Goal: Find specific page/section: Find specific page/section

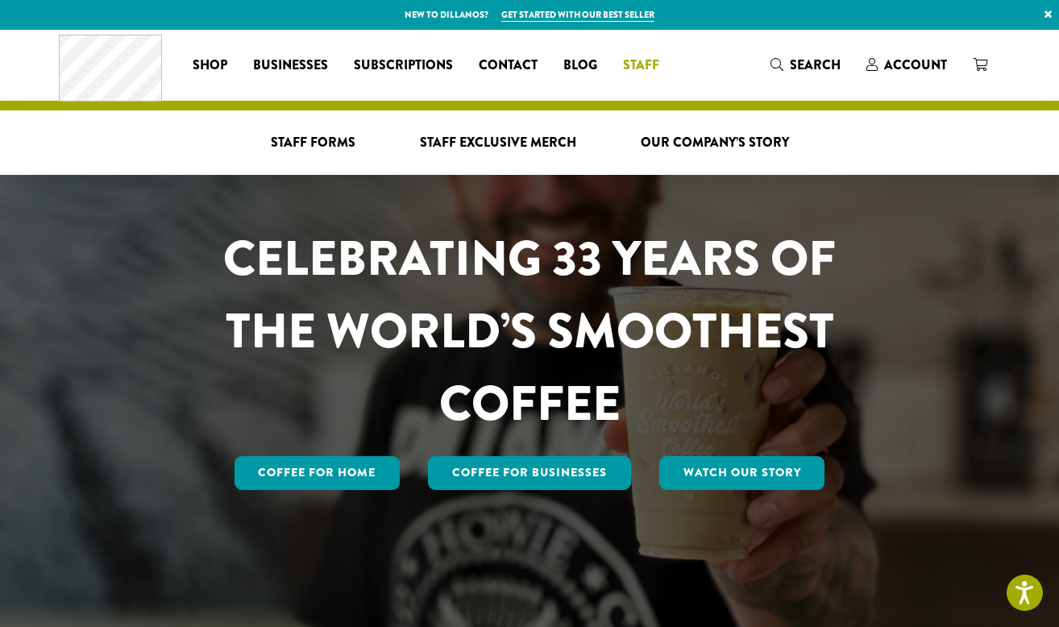
click at [652, 68] on span "Staff" at bounding box center [641, 66] width 36 height 20
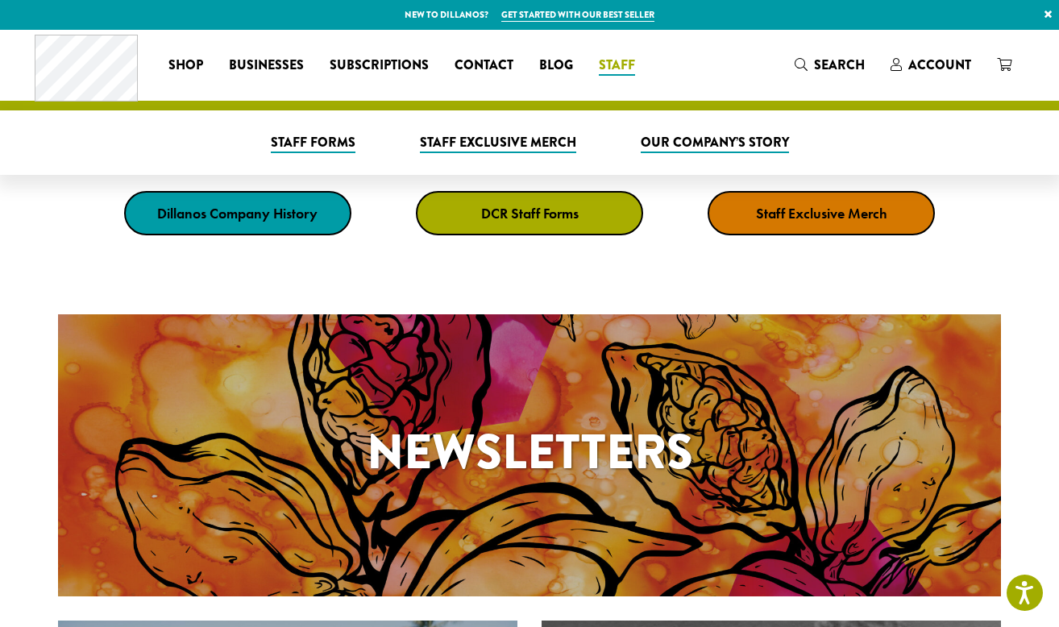
click at [572, 222] on link "DCR Staff Forms" at bounding box center [529, 213] width 227 height 44
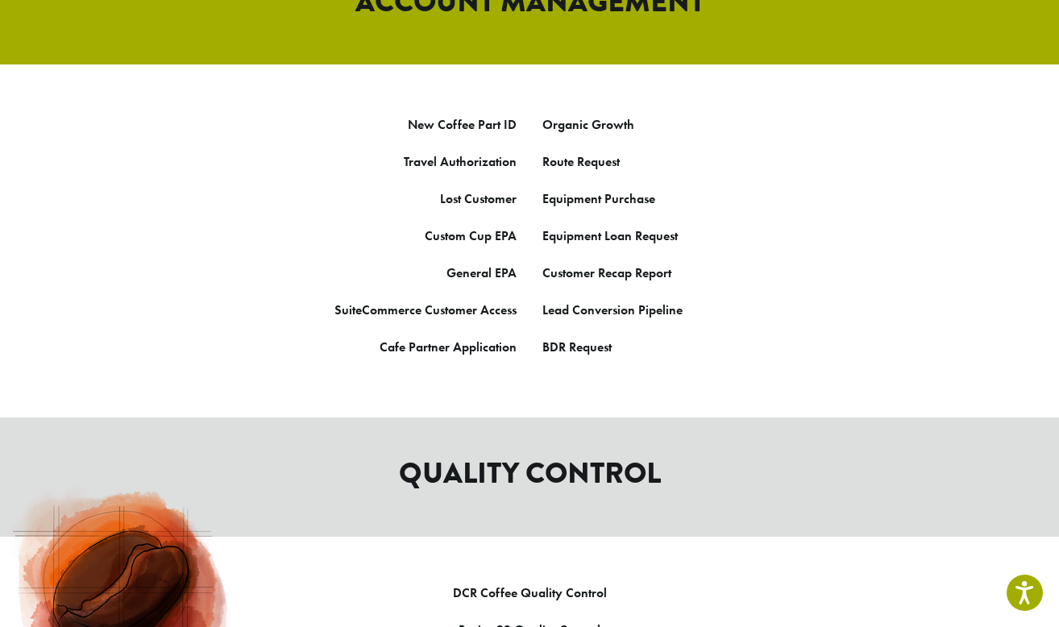
scroll to position [934, 0]
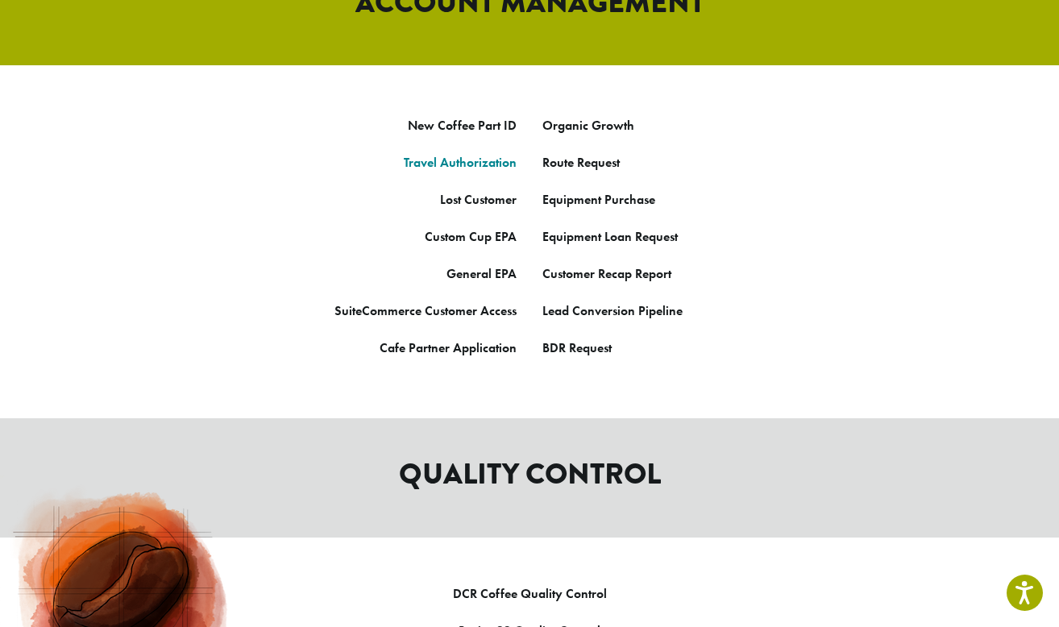
click at [492, 154] on link "Travel Authorization" at bounding box center [460, 162] width 113 height 17
